Goal: Task Accomplishment & Management: Use online tool/utility

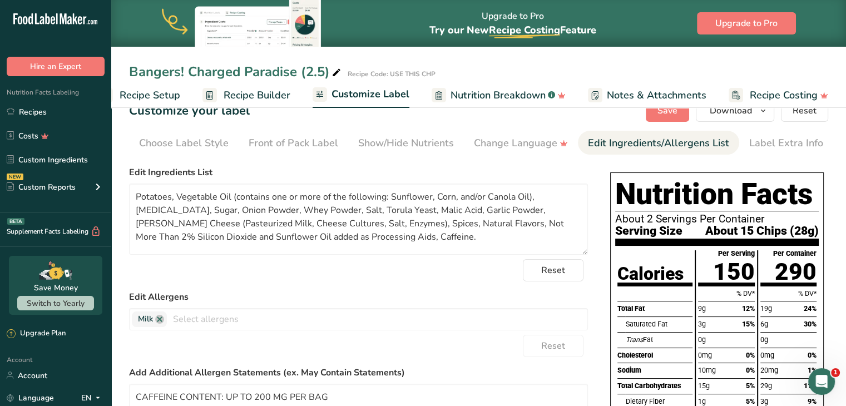
scroll to position [22, 0]
click at [252, 94] on span "Recipe Builder" at bounding box center [257, 95] width 67 height 15
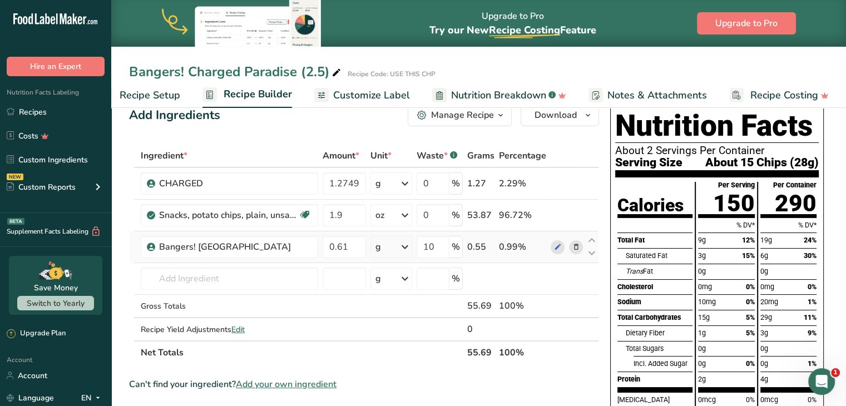
click at [408, 249] on icon at bounding box center [404, 247] width 13 height 20
click at [403, 336] on div "See more" at bounding box center [423, 335] width 93 height 12
click at [395, 374] on div "oz" at bounding box center [423, 369] width 93 height 16
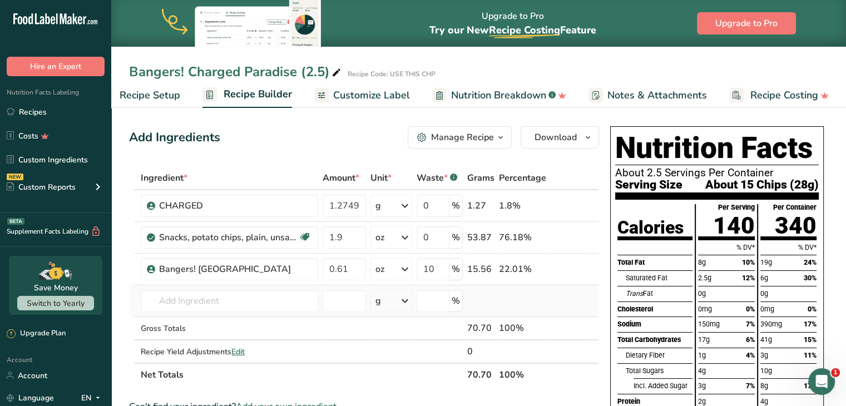
click at [544, 296] on td at bounding box center [522, 301] width 52 height 32
click at [172, 102] on span "Recipe Setup" at bounding box center [150, 95] width 61 height 15
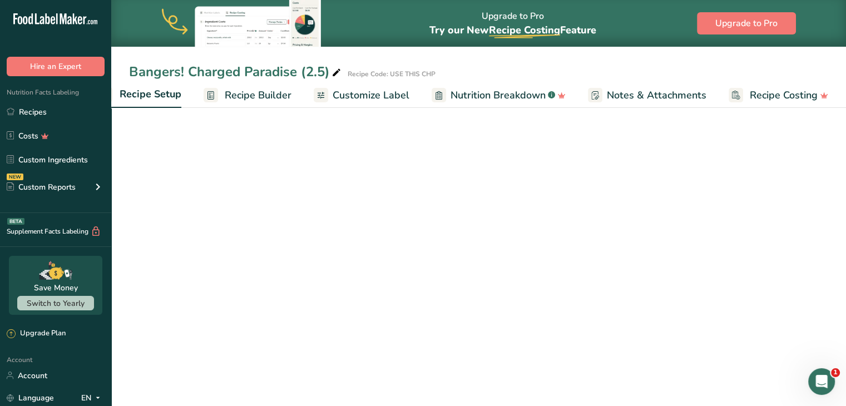
scroll to position [0, 4]
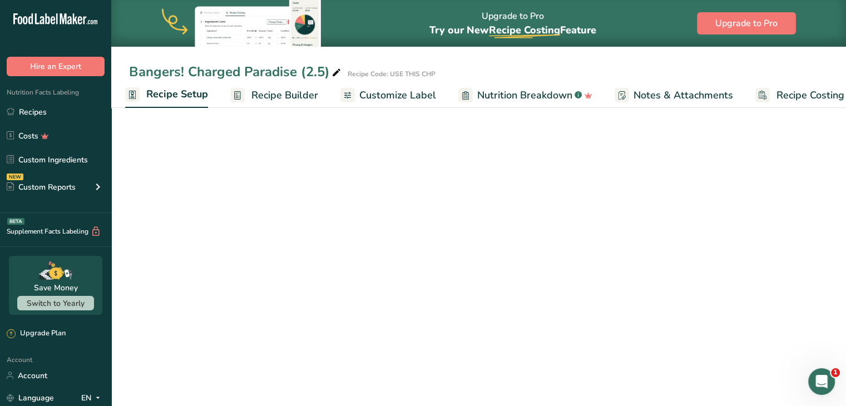
select select "5"
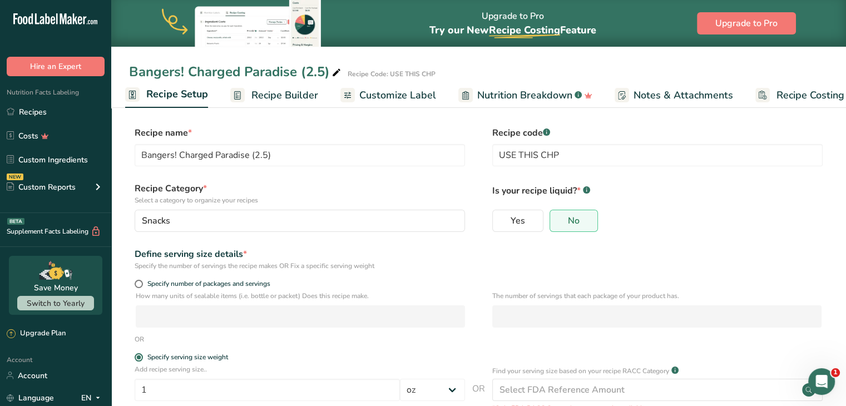
click at [264, 91] on span "Recipe Builder" at bounding box center [284, 95] width 67 height 15
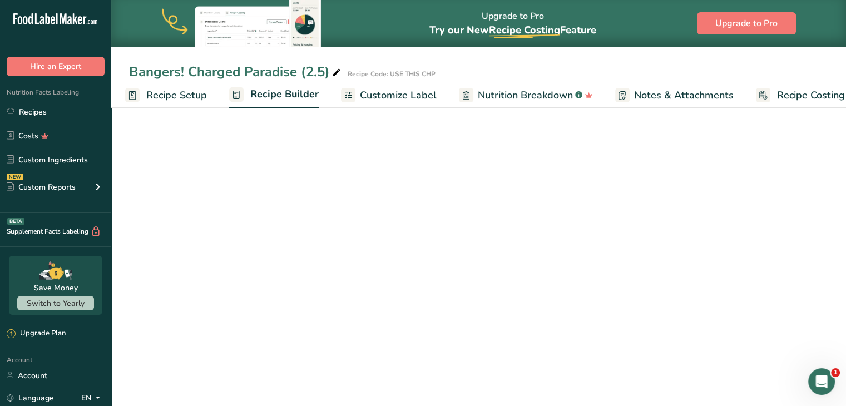
scroll to position [0, 31]
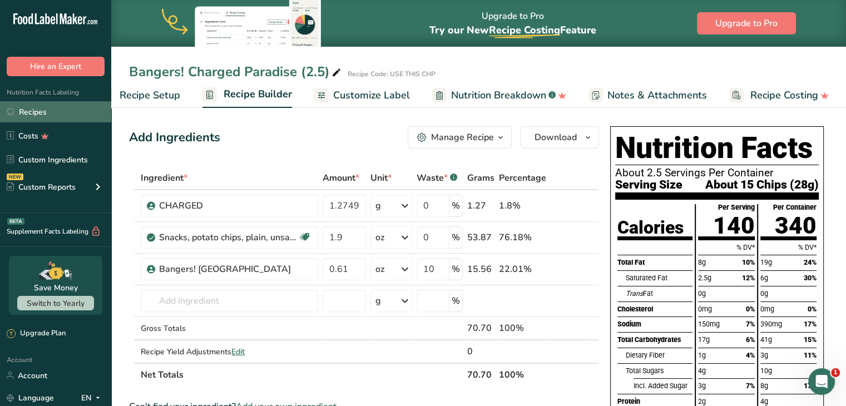
click at [57, 118] on link "Recipes" at bounding box center [55, 111] width 111 height 21
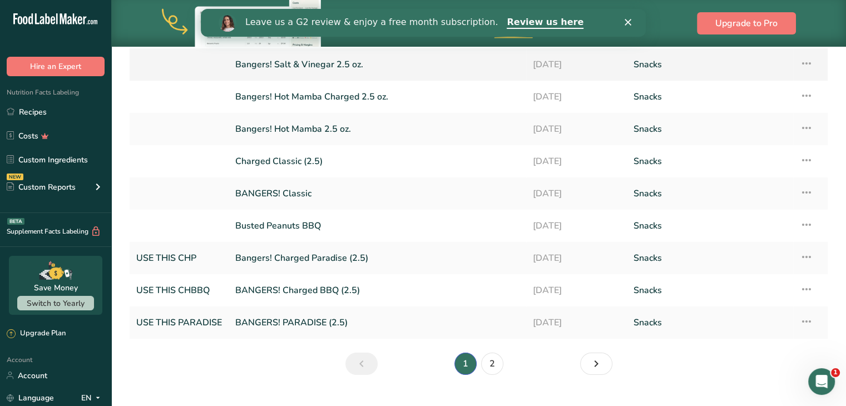
scroll to position [158, 0]
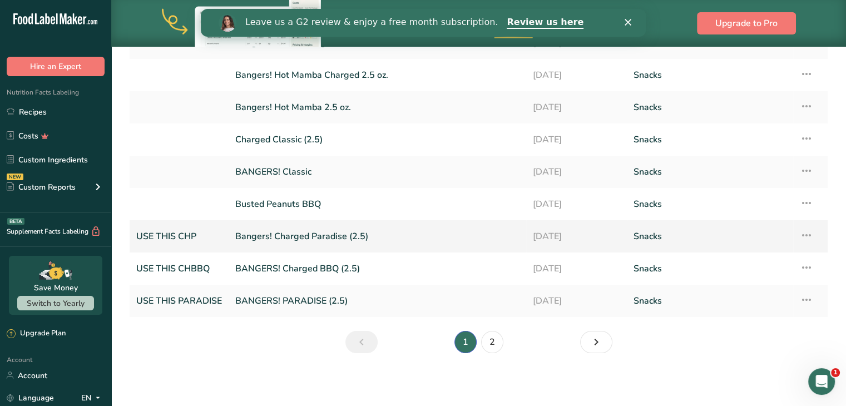
click at [262, 241] on link "Bangers! Charged Paradise (2.5)" at bounding box center [377, 236] width 284 height 23
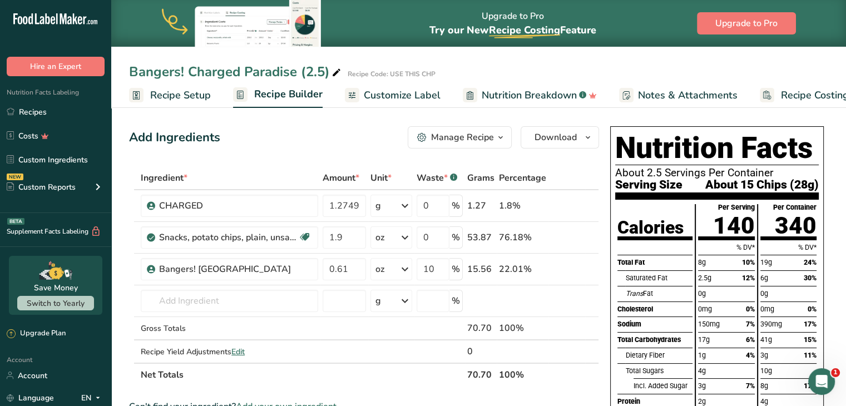
click at [177, 95] on span "Recipe Setup" at bounding box center [180, 95] width 61 height 15
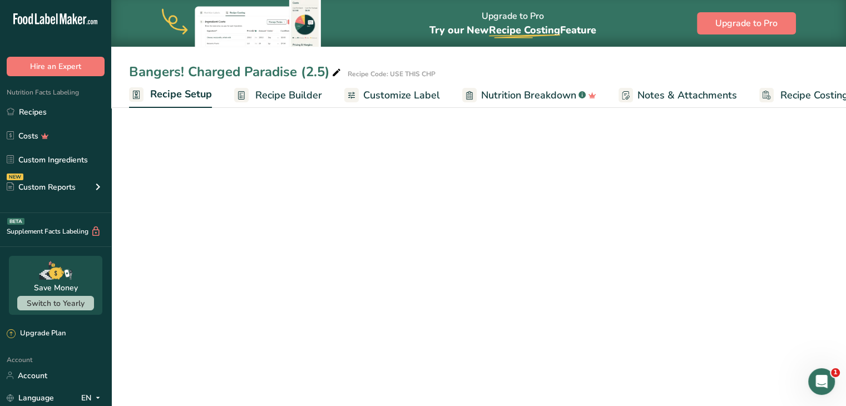
scroll to position [0, 4]
select select "5"
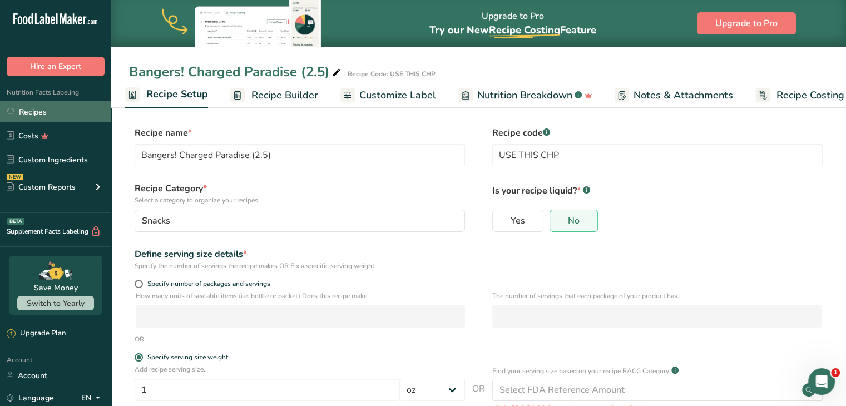
click at [53, 103] on link "Recipes" at bounding box center [55, 111] width 111 height 21
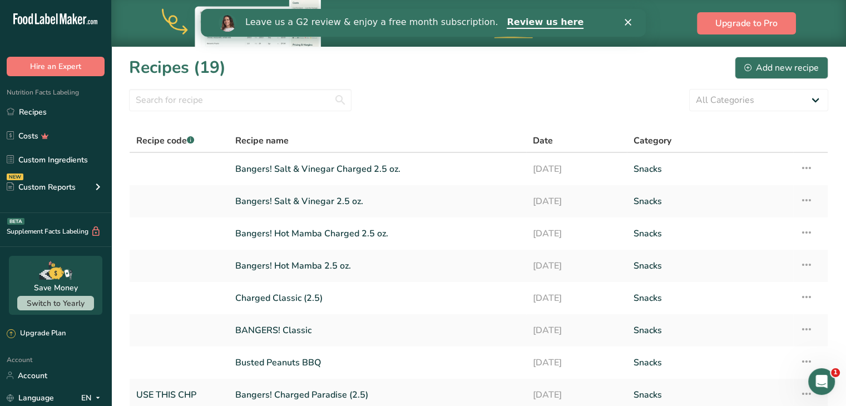
scroll to position [30, 0]
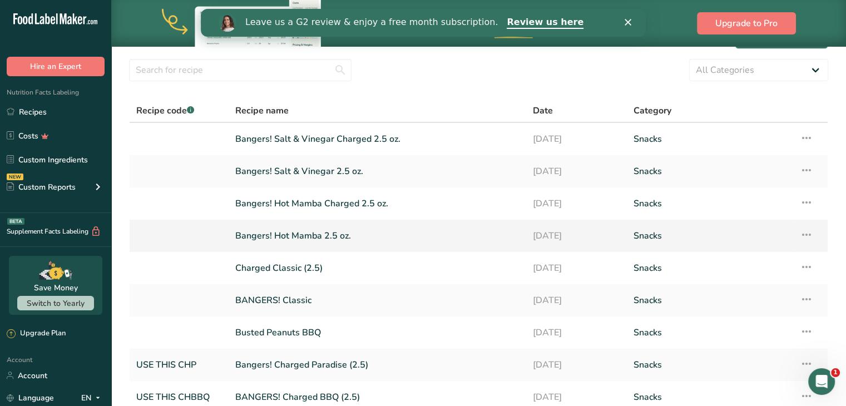
click at [261, 233] on link "Bangers! Hot Mamba 2.5 oz." at bounding box center [377, 235] width 284 height 23
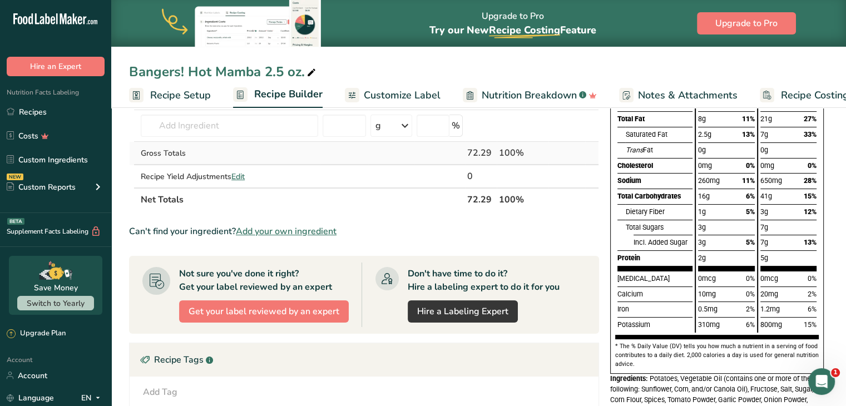
scroll to position [145, 0]
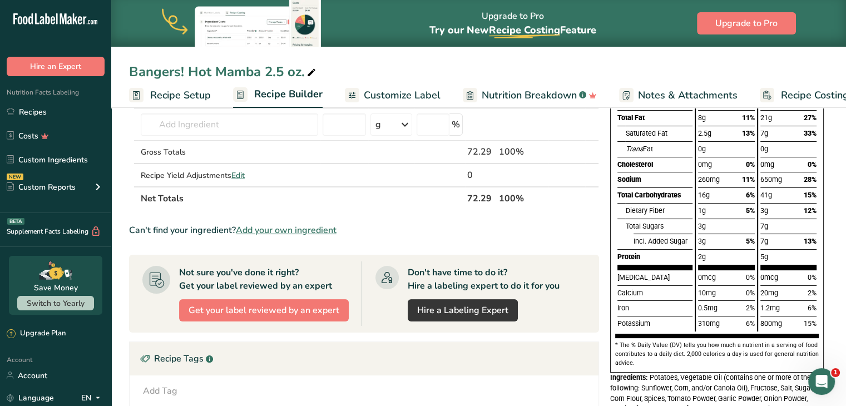
click at [190, 96] on span "Recipe Setup" at bounding box center [180, 95] width 61 height 15
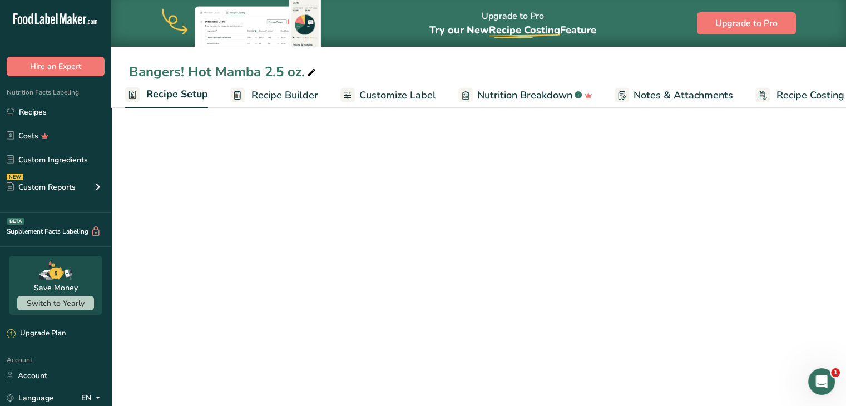
scroll to position [102, 0]
select select "5"
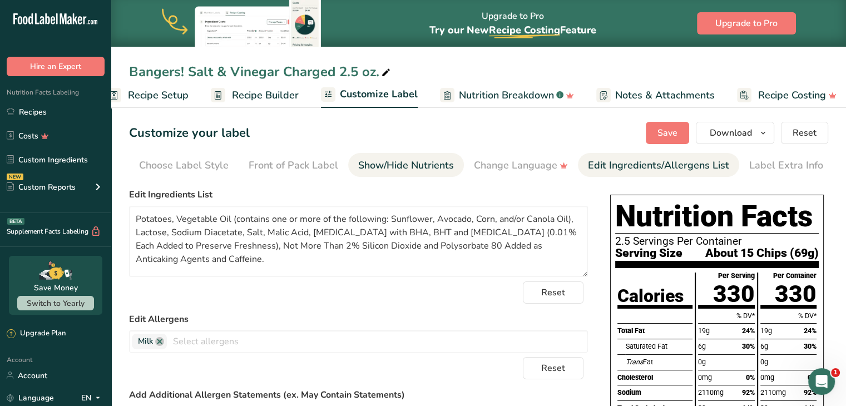
click at [389, 169] on div "Show/Hide Nutrients" at bounding box center [406, 165] width 96 height 15
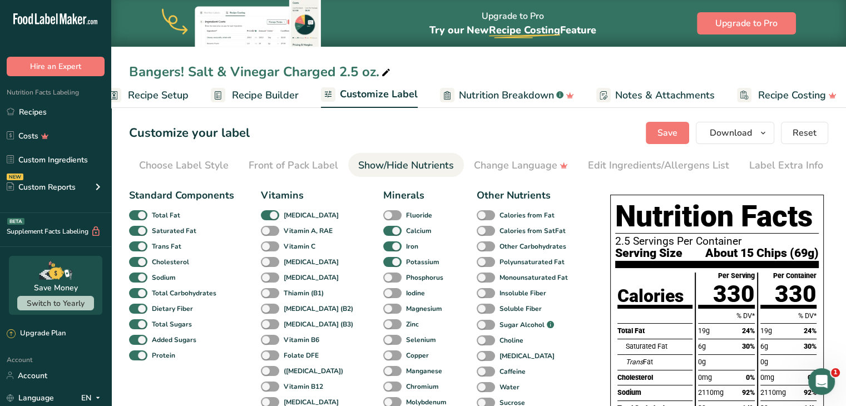
click at [226, 95] on link "Recipe Builder" at bounding box center [255, 95] width 88 height 25
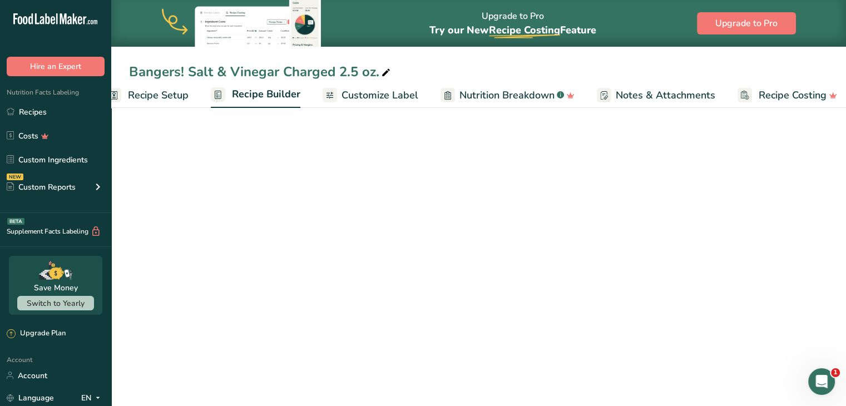
scroll to position [0, 31]
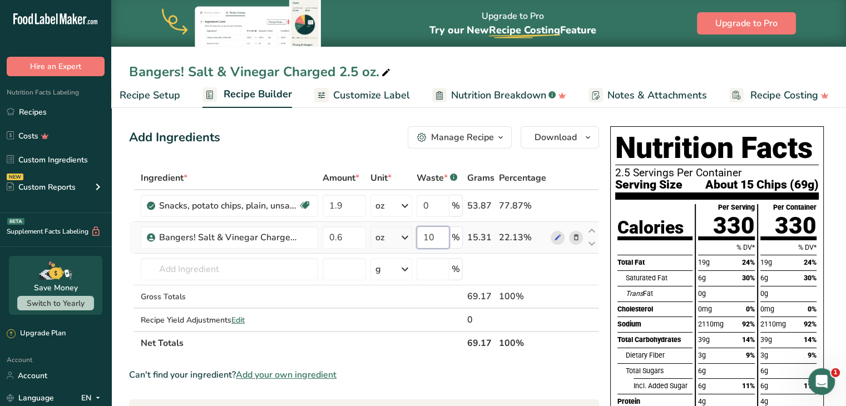
click at [445, 238] on input "10" at bounding box center [432, 237] width 33 height 22
type input "1"
type input "0"
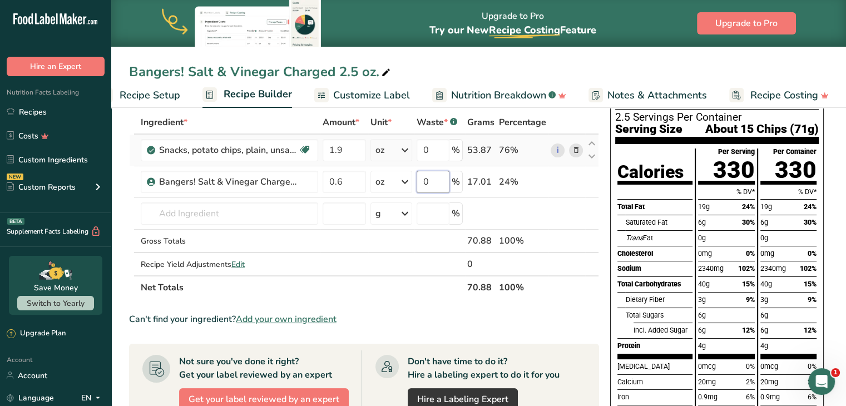
scroll to position [16, 0]
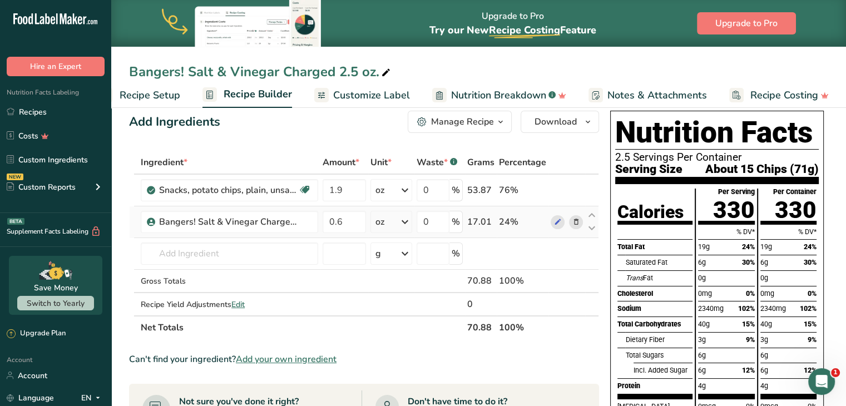
click at [409, 221] on div "Ingredient * Amount * Unit * Waste * .a-a{fill:#347362;}.b-a{fill:#fff;} Grams …" at bounding box center [364, 245] width 470 height 188
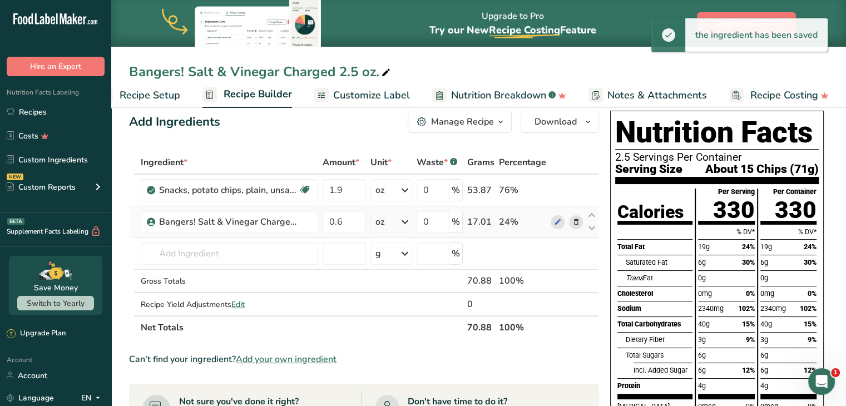
click at [405, 223] on icon at bounding box center [404, 222] width 13 height 20
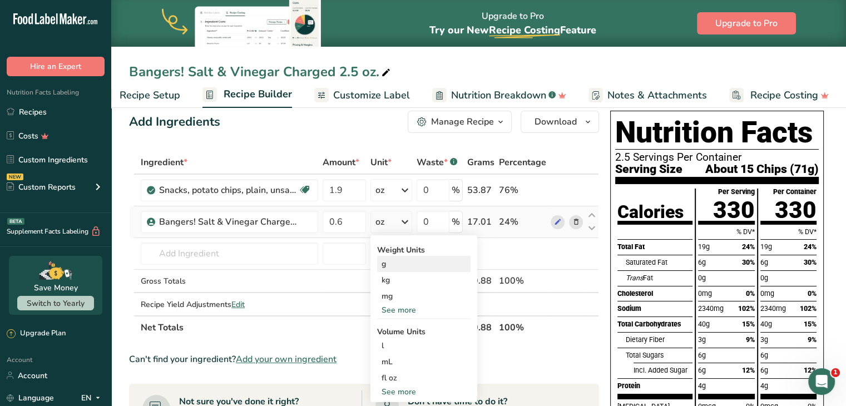
click at [401, 270] on div "g" at bounding box center [423, 264] width 93 height 16
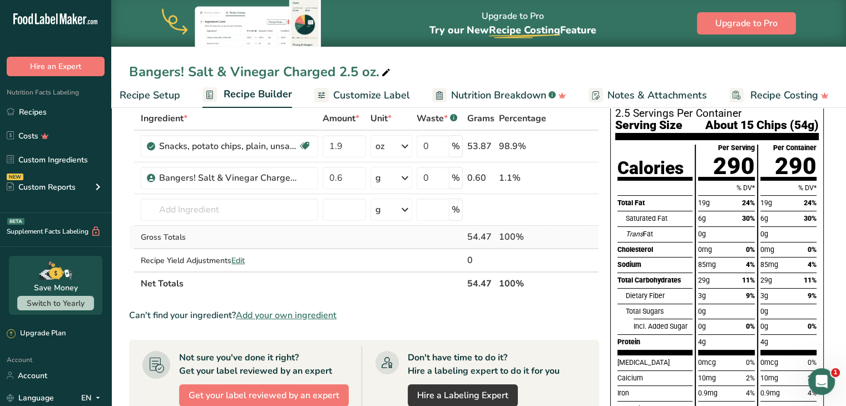
scroll to position [0, 0]
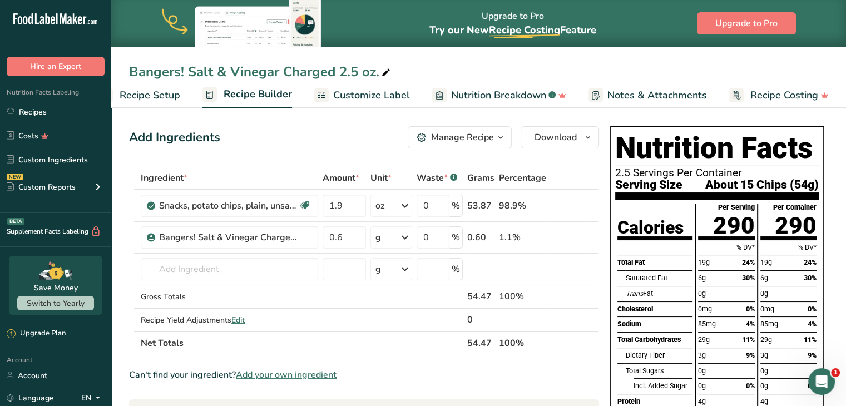
click at [156, 98] on span "Recipe Setup" at bounding box center [150, 95] width 61 height 15
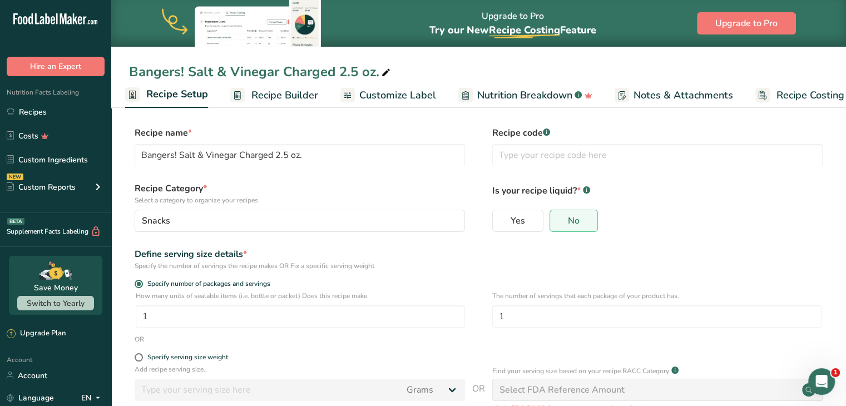
click at [291, 97] on span "Recipe Builder" at bounding box center [284, 95] width 67 height 15
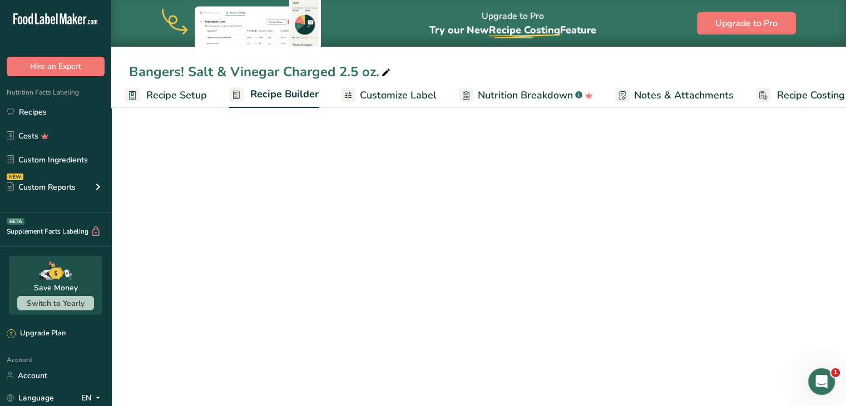
scroll to position [0, 31]
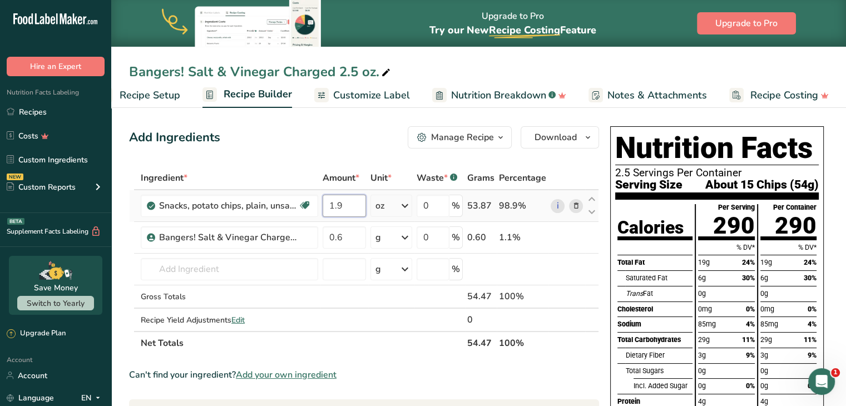
click at [350, 210] on input "1.9" at bounding box center [343, 206] width 43 height 22
type input "1"
type input "2.1"
click at [356, 235] on div "Ingredient * Amount * Unit * Waste * .a-a{fill:#347362;}.b-a{fill:#fff;} Grams …" at bounding box center [364, 260] width 470 height 188
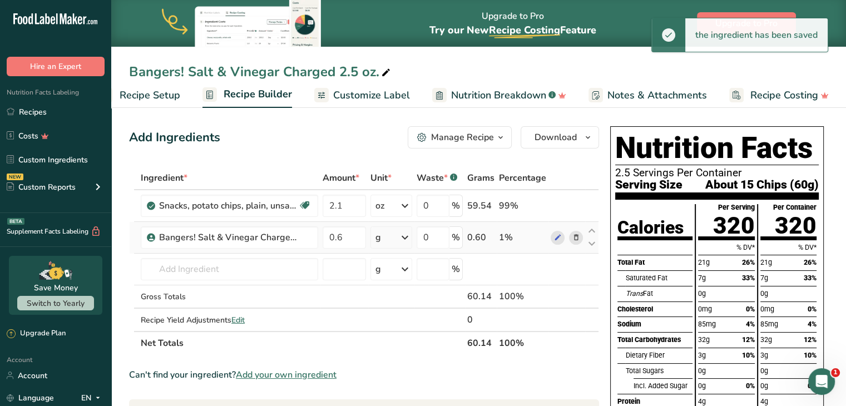
click at [405, 240] on div "Ingredient * Amount * Unit * Waste * .a-a{fill:#347362;}.b-a{fill:#fff;} Grams …" at bounding box center [364, 260] width 470 height 188
click at [405, 240] on icon at bounding box center [404, 237] width 13 height 20
click at [396, 329] on div "See more" at bounding box center [423, 326] width 93 height 12
click at [398, 363] on div "oz" at bounding box center [423, 360] width 93 height 16
click at [352, 237] on input "0.6" at bounding box center [343, 237] width 43 height 22
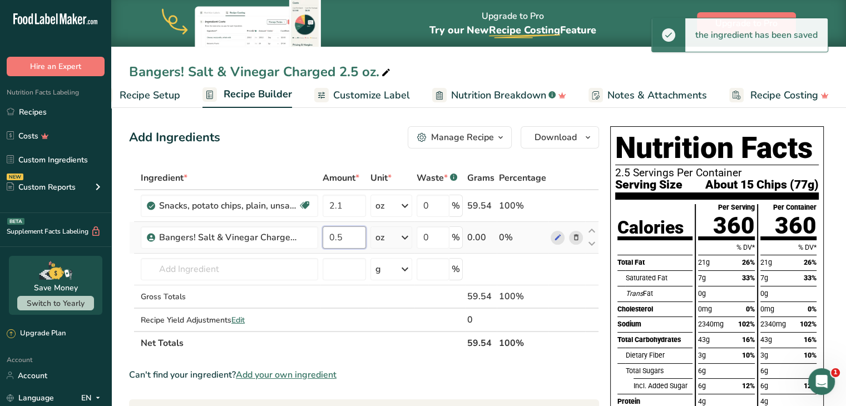
type input "0.5"
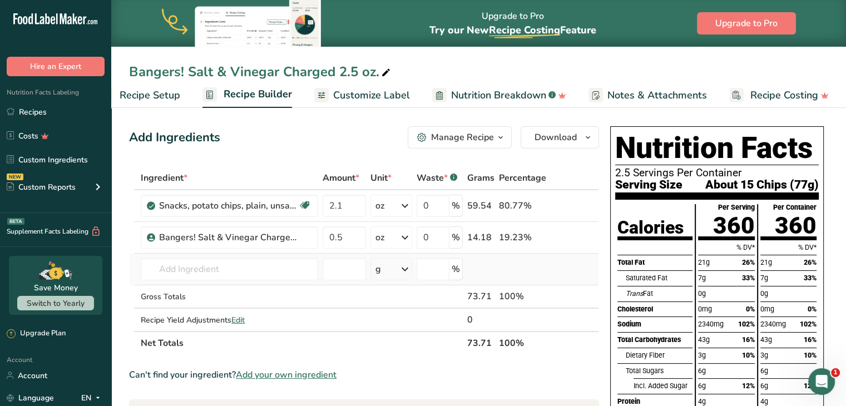
click at [503, 264] on div "Ingredient * Amount * Unit * Waste * .a-a{fill:#347362;}.b-a{fill:#fff;} Grams …" at bounding box center [364, 260] width 470 height 188
click at [427, 239] on input "0" at bounding box center [432, 237] width 33 height 22
type input "10"
click at [377, 335] on div "Ingredient * Amount * Unit * Waste * .a-a{fill:#347362;}.b-a{fill:#fff;} Grams …" at bounding box center [364, 260] width 470 height 188
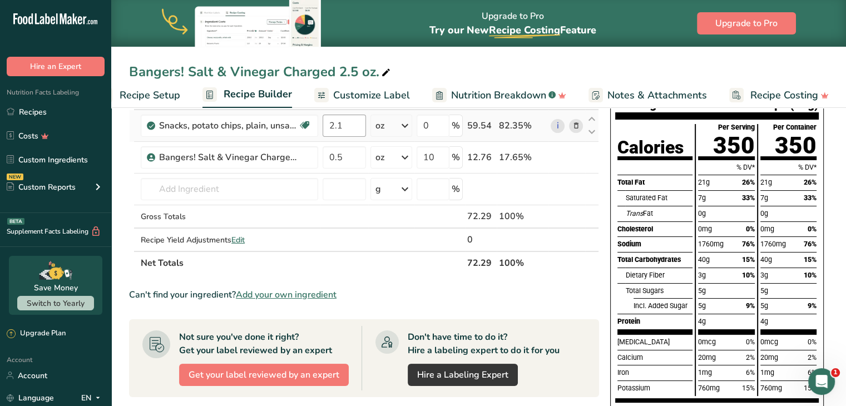
scroll to position [0, 0]
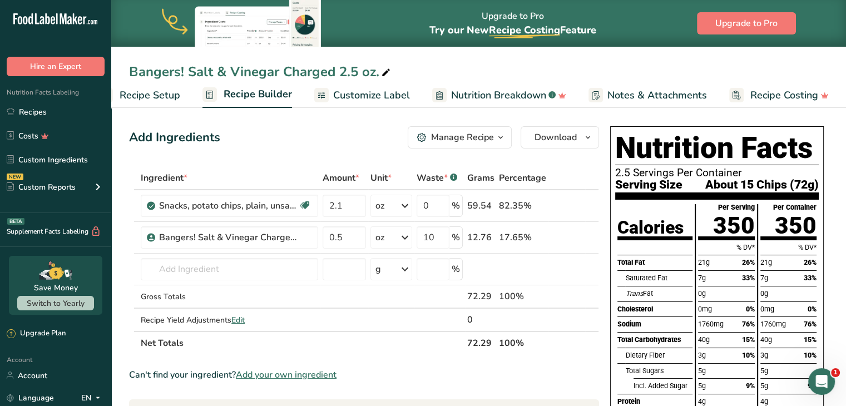
click at [168, 96] on span "Recipe Setup" at bounding box center [150, 95] width 61 height 15
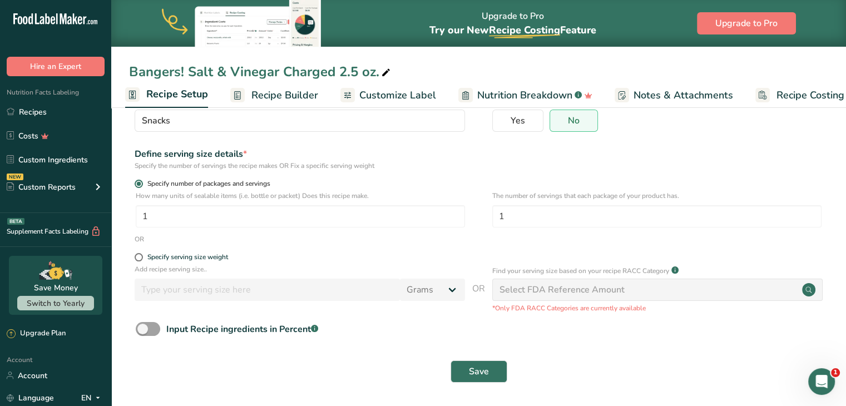
scroll to position [102, 0]
click at [136, 254] on span at bounding box center [139, 256] width 8 height 8
click at [136, 254] on input "Specify serving size weight" at bounding box center [138, 255] width 7 height 7
radio input "true"
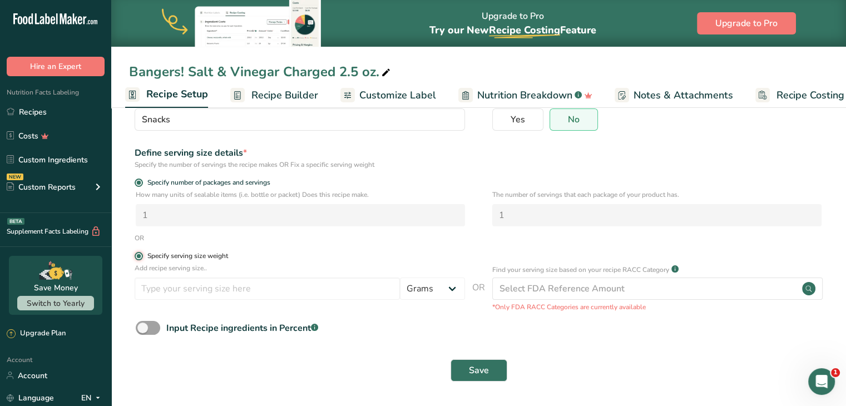
radio input "false"
click at [176, 287] on input "number" at bounding box center [267, 288] width 265 height 22
type input "1"
click at [434, 287] on select "Grams kg mg mcg lb oz l mL fl oz tbsp tsp cup qt gallon" at bounding box center [432, 288] width 65 height 22
select select "5"
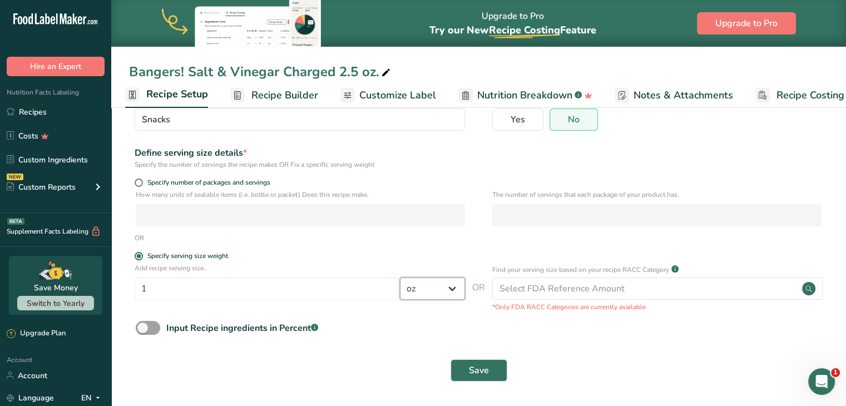
click at [400, 277] on select "Grams kg mg mcg lb oz l mL fl oz tbsp tsp cup qt gallon" at bounding box center [432, 288] width 65 height 22
click at [262, 100] on span "Recipe Builder" at bounding box center [284, 95] width 67 height 15
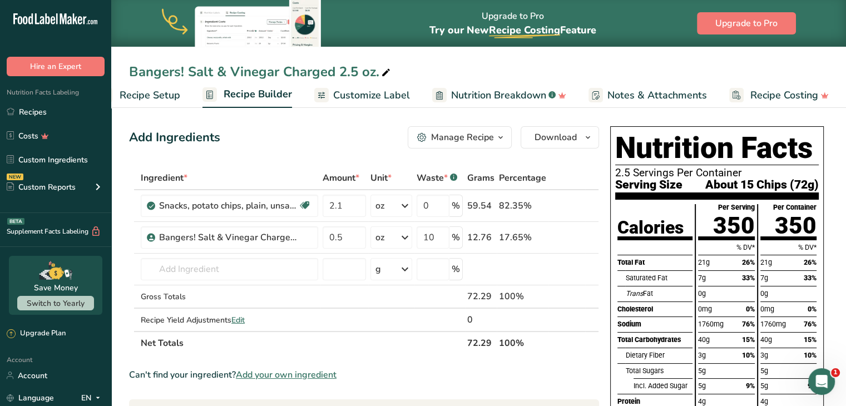
click at [175, 97] on span "Recipe Setup" at bounding box center [150, 95] width 61 height 15
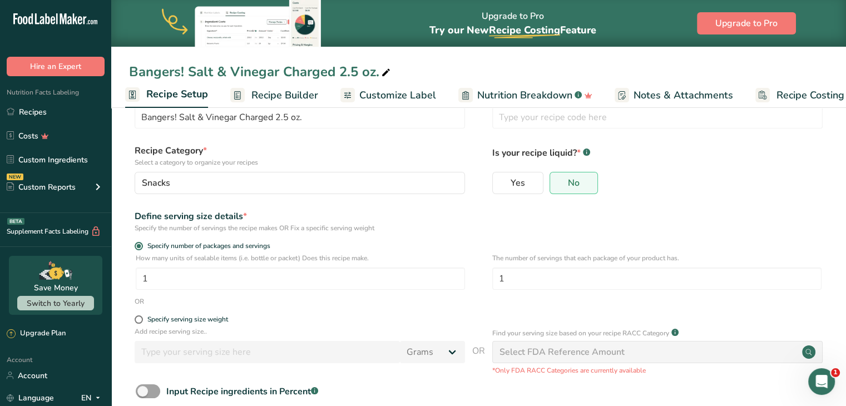
scroll to position [40, 0]
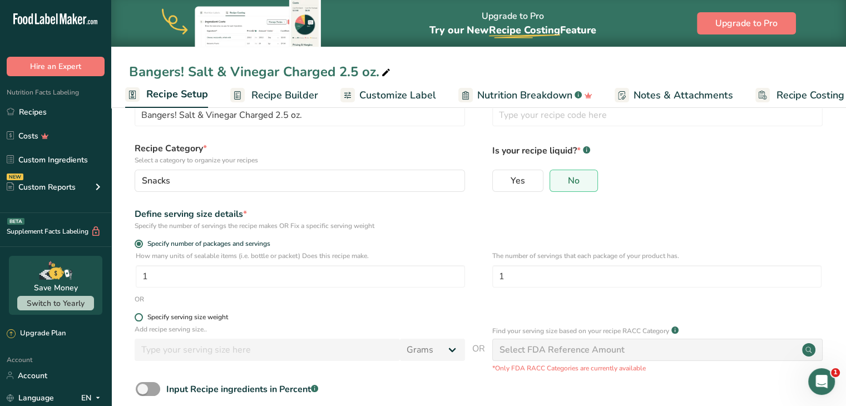
click at [141, 316] on span at bounding box center [139, 317] width 8 height 8
click at [141, 316] on input "Specify serving size weight" at bounding box center [138, 317] width 7 height 7
radio input "true"
radio input "false"
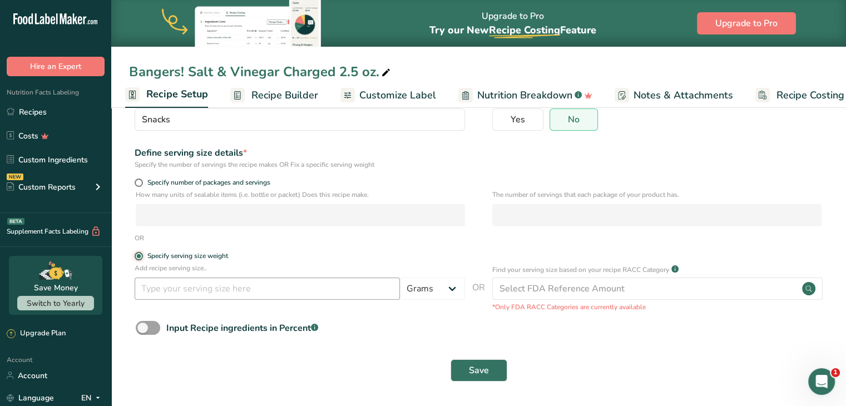
scroll to position [101, 0]
click at [198, 288] on input "number" at bounding box center [267, 288] width 265 height 22
type input "1"
click at [437, 283] on select "Grams kg mg mcg lb oz l mL fl oz tbsp tsp cup qt gallon" at bounding box center [432, 288] width 65 height 22
select select "5"
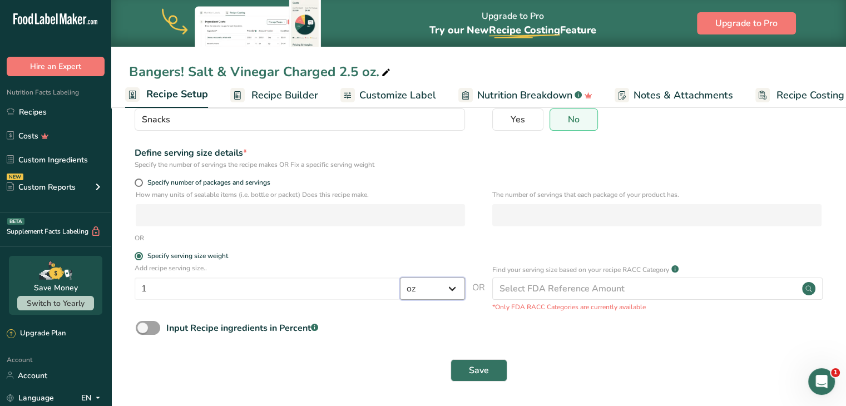
click at [400, 277] on select "Grams kg mg mcg lb oz l mL fl oz tbsp tsp cup qt gallon" at bounding box center [432, 288] width 65 height 22
click at [463, 371] on button "Save" at bounding box center [478, 370] width 57 height 22
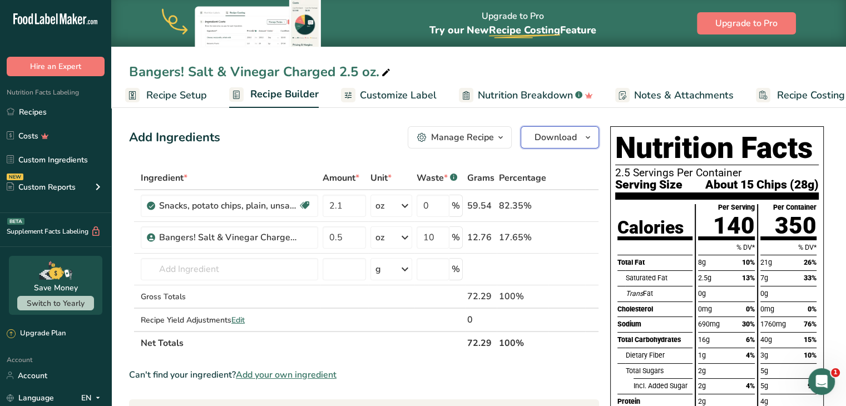
click at [546, 141] on span "Download" at bounding box center [555, 137] width 42 height 13
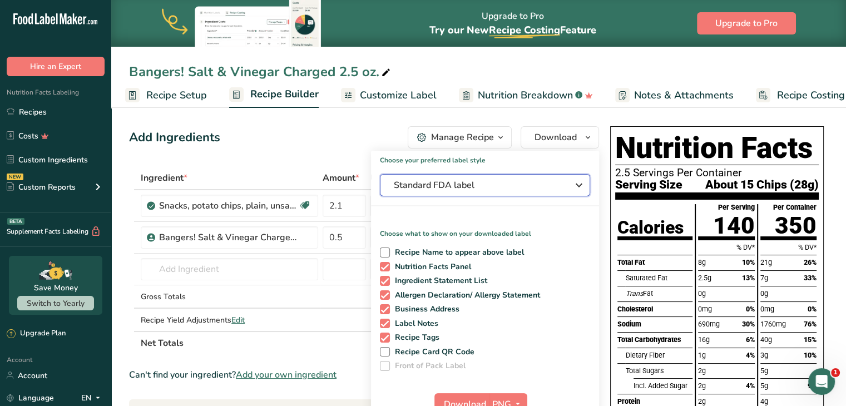
click at [509, 178] on button "Standard FDA label" at bounding box center [485, 185] width 210 height 22
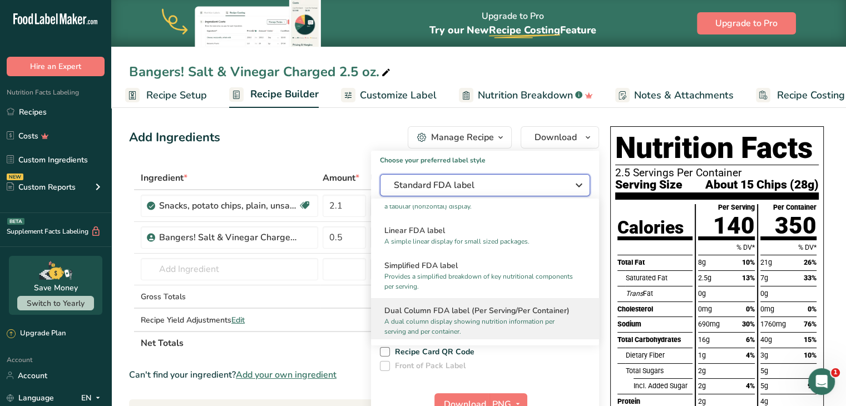
scroll to position [78, 0]
click at [471, 310] on h2 "Dual Column FDA label (Per Serving/Per Container)" at bounding box center [484, 310] width 201 height 12
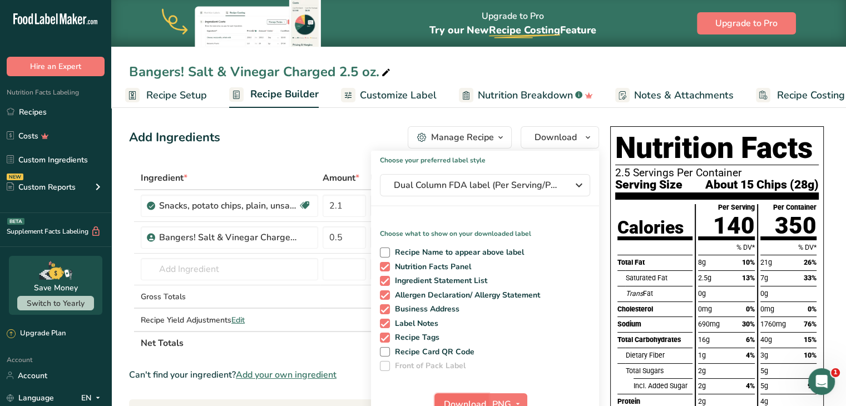
click at [473, 393] on button "Download" at bounding box center [461, 404] width 54 height 22
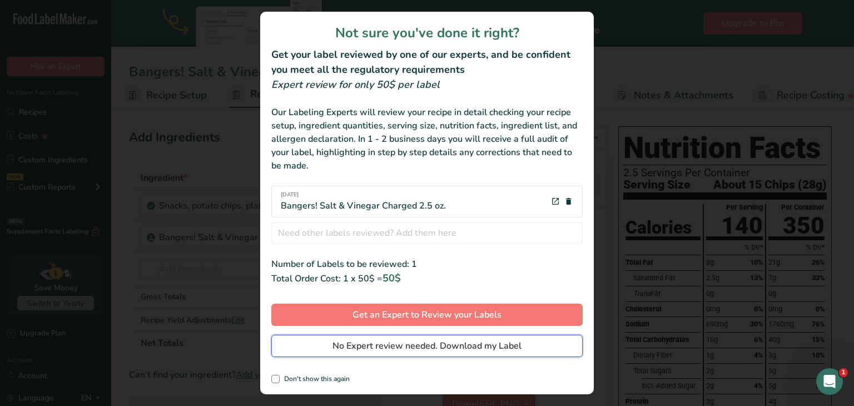
click at [474, 348] on span "No Expert review needed. Download my Label" at bounding box center [426, 345] width 189 height 13
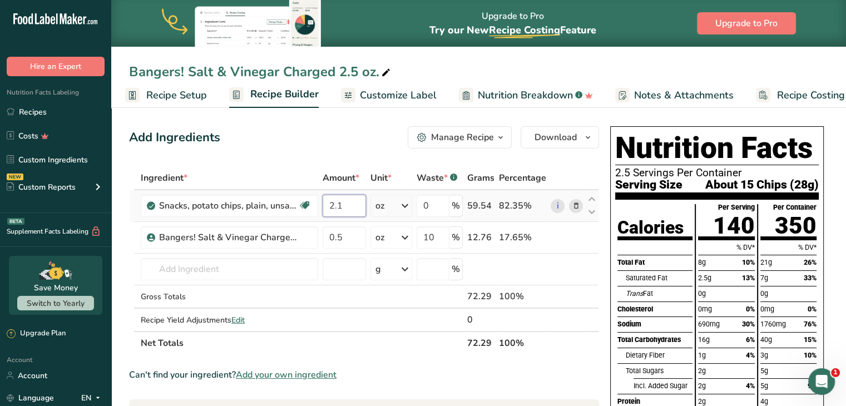
click at [345, 202] on input "2.1" at bounding box center [343, 206] width 43 height 22
type input "2.3"
click at [350, 230] on div "Ingredient * Amount * Unit * Waste * .a-a{fill:#347362;}.b-a{fill:#fff;} Grams …" at bounding box center [364, 260] width 470 height 188
type input "0.2"
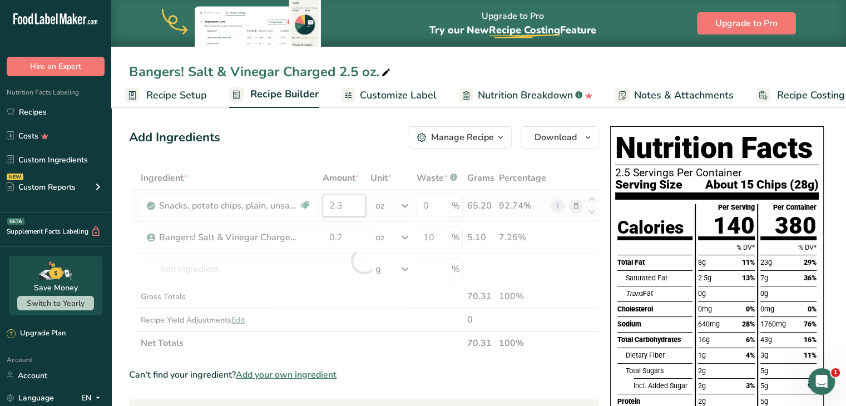
click at [346, 202] on div "Ingredient * Amount * Unit * Waste * .a-a{fill:#347362;}.b-a{fill:#fff;} Grams …" at bounding box center [364, 260] width 470 height 188
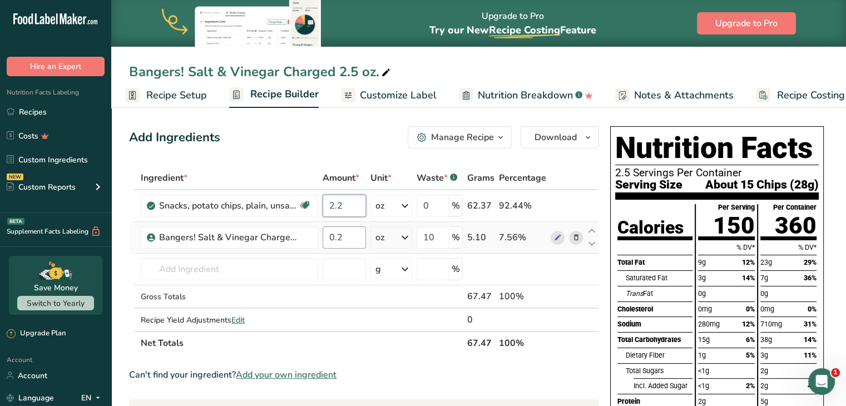
type input "2.2"
click at [349, 234] on div "Ingredient * Amount * Unit * Waste * .a-a{fill:#347362;}.b-a{fill:#fff;} Grams …" at bounding box center [364, 260] width 470 height 188
type input "0.3"
click at [565, 278] on div "Ingredient * Amount * Unit * Waste * .a-a{fill:#347362;}.b-a{fill:#fff;} Grams …" at bounding box center [364, 260] width 470 height 188
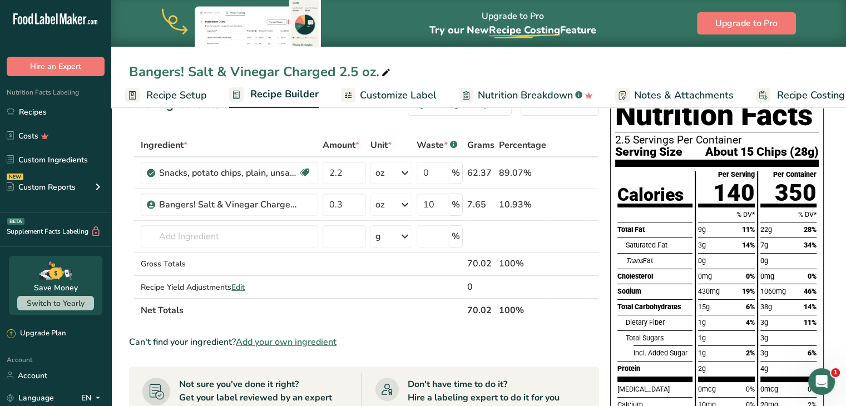
scroll to position [33, 0]
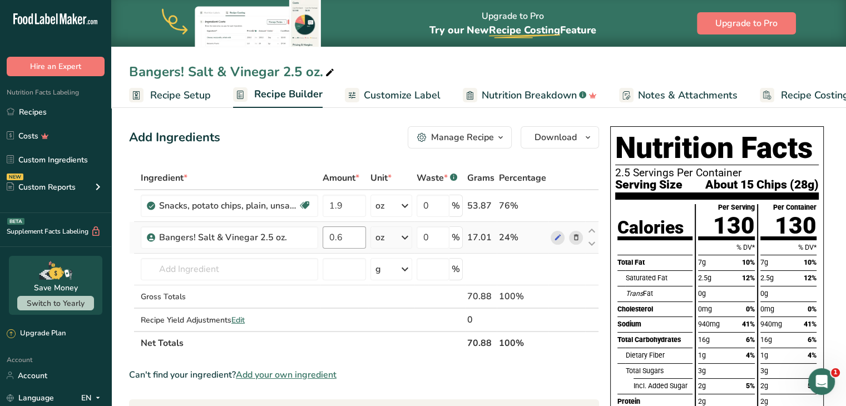
scroll to position [0, 4]
click at [187, 97] on span "Recipe Setup" at bounding box center [176, 95] width 61 height 15
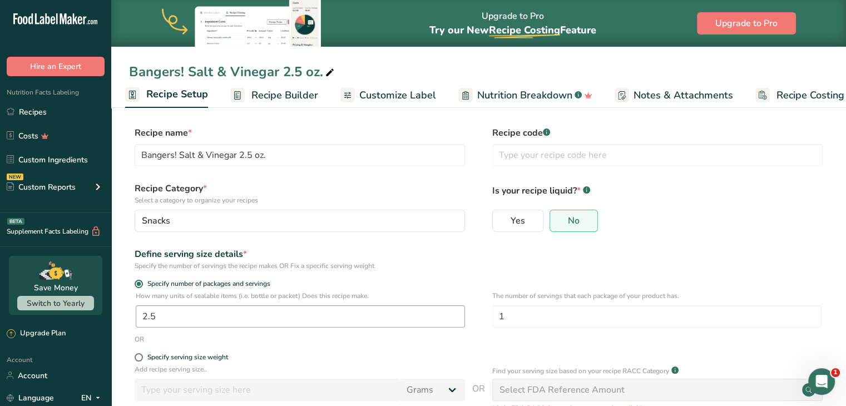
scroll to position [102, 0]
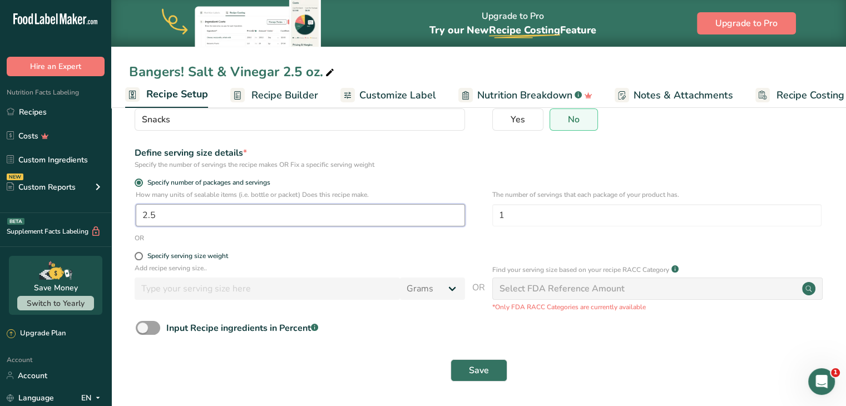
click at [165, 224] on input "2.5" at bounding box center [300, 215] width 329 height 22
click at [141, 250] on form "Recipe name * Bangers! Salt & Vinegar 2.5 oz. Recipe code .a-a{fill:#347362;}.b…" at bounding box center [478, 206] width 699 height 363
click at [165, 222] on input "2.5" at bounding box center [300, 215] width 329 height 22
type input "1"
click at [141, 255] on span at bounding box center [139, 256] width 8 height 8
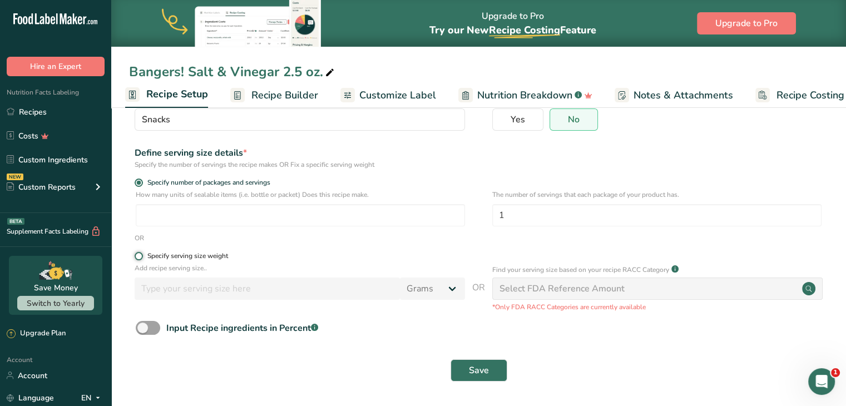
click at [141, 255] on input "Specify serving size weight" at bounding box center [138, 255] width 7 height 7
radio input "true"
radio input "false"
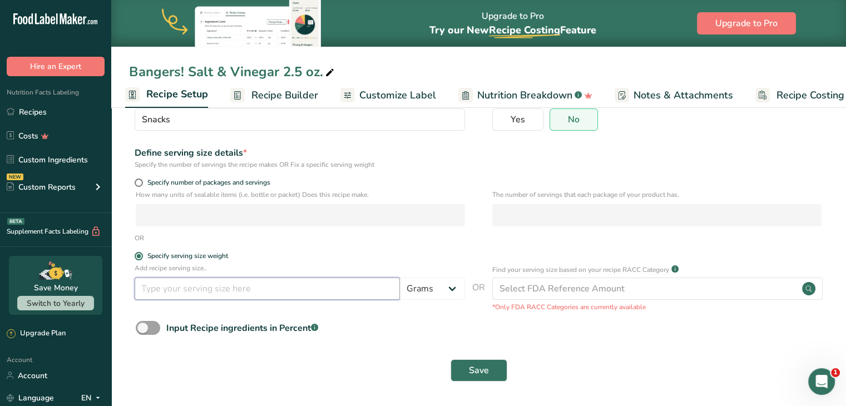
click at [173, 295] on input "number" at bounding box center [267, 288] width 265 height 22
type input "1"
click at [425, 293] on select "Grams kg mg mcg lb oz l mL fl oz tbsp tsp cup qt gallon" at bounding box center [432, 288] width 65 height 22
select select "5"
click at [400, 277] on select "Grams kg mg mcg lb oz l mL fl oz tbsp tsp cup qt gallon" at bounding box center [432, 288] width 65 height 22
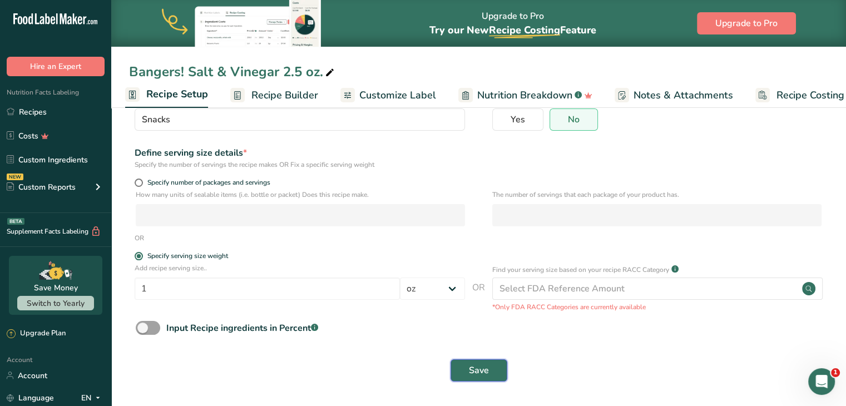
click at [472, 361] on button "Save" at bounding box center [478, 370] width 57 height 22
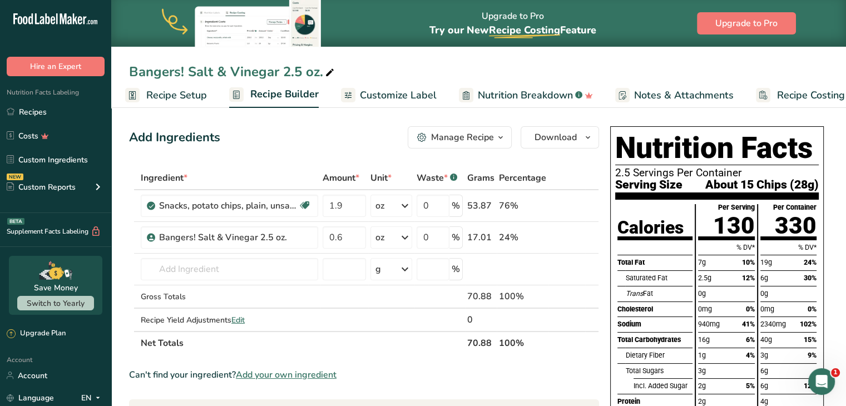
click at [585, 178] on th at bounding box center [591, 178] width 13 height 23
click at [549, 133] on span "Download" at bounding box center [555, 137] width 42 height 13
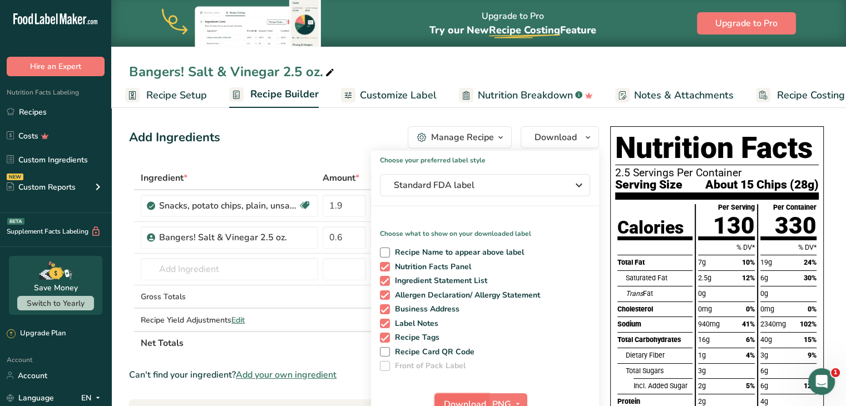
click at [461, 398] on span "Download" at bounding box center [465, 404] width 42 height 13
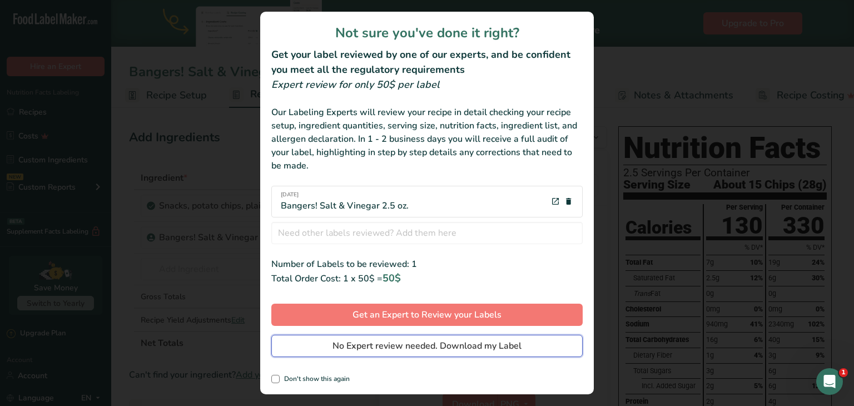
click at [449, 352] on span "No Expert review needed. Download my Label" at bounding box center [426, 345] width 189 height 13
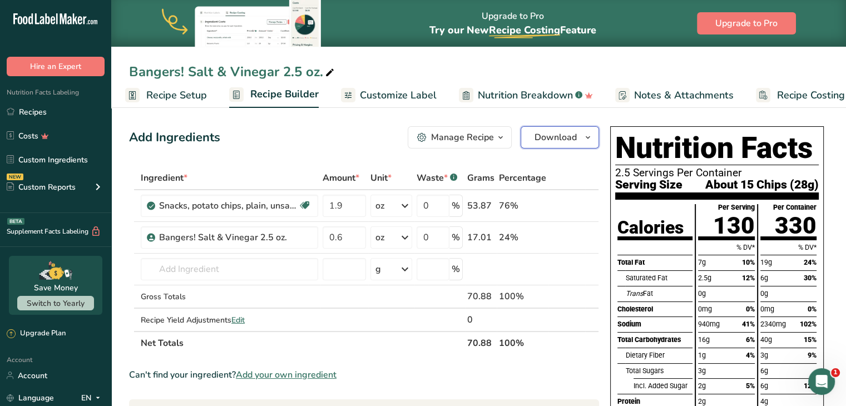
click at [549, 134] on span "Download" at bounding box center [555, 137] width 42 height 13
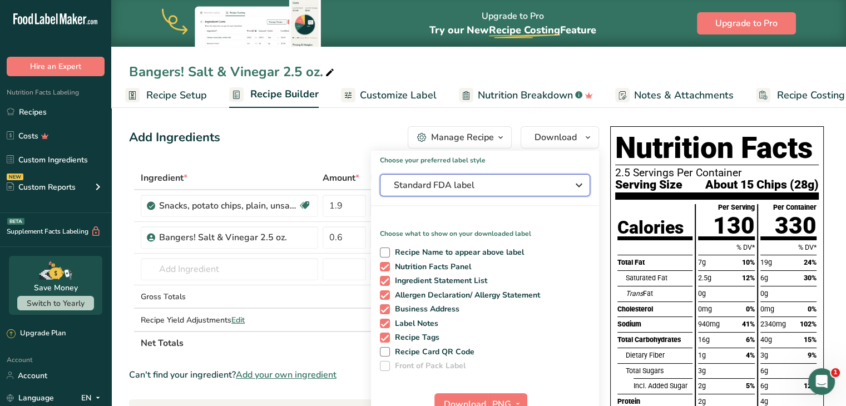
click at [469, 185] on span "Standard FDA label" at bounding box center [477, 184] width 167 height 13
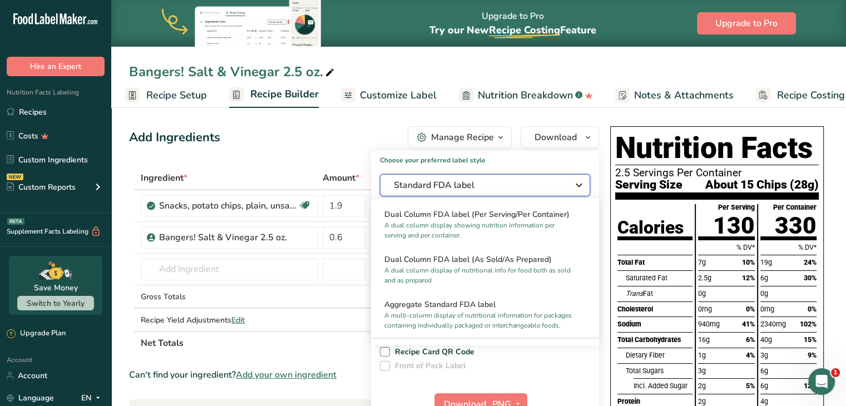
scroll to position [143, 0]
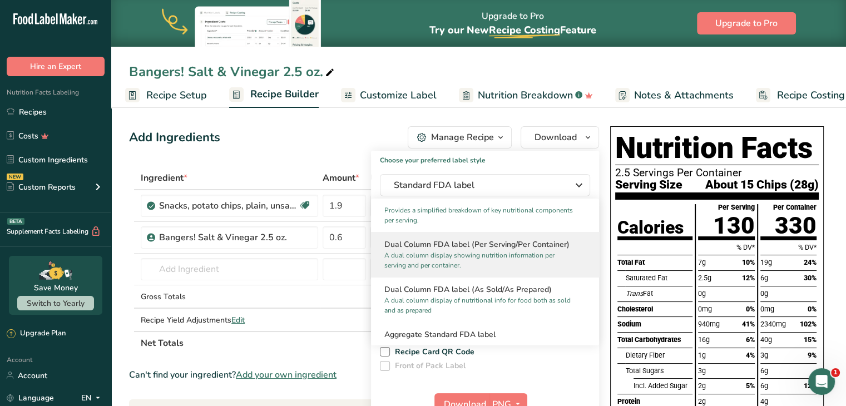
click at [438, 257] on p "A dual column display showing nutrition information per serving and per contain…" at bounding box center [479, 260] width 191 height 20
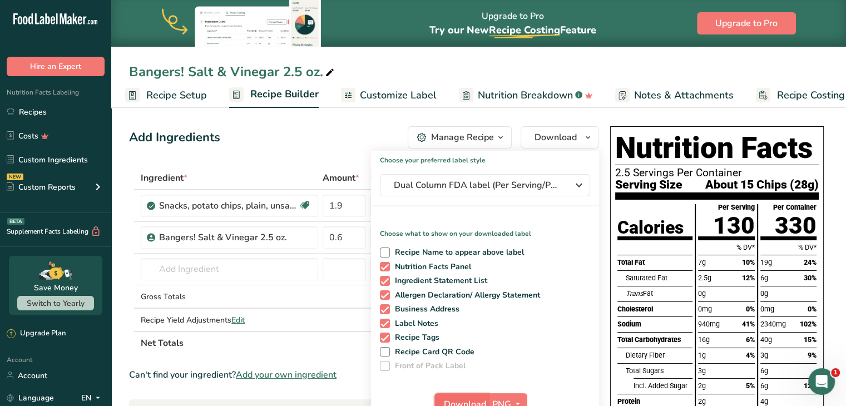
click at [467, 395] on button "Download" at bounding box center [461, 404] width 54 height 22
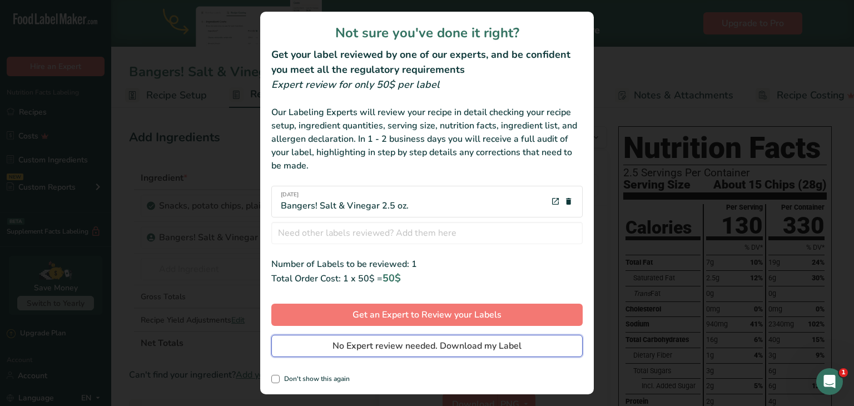
click at [450, 354] on button "No Expert review needed. Download my Label" at bounding box center [426, 346] width 311 height 22
